Goal: Task Accomplishment & Management: Manage account settings

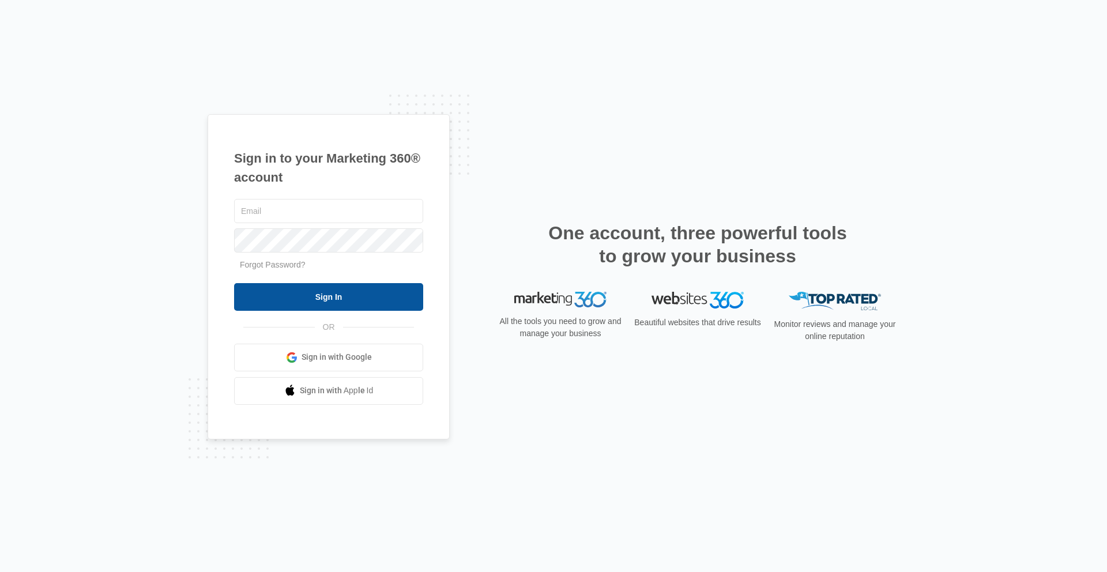
type input "[EMAIL_ADDRESS][PERSON_NAME][DOMAIN_NAME]"
click at [287, 303] on input "Sign In" at bounding box center [328, 297] width 189 height 28
